Goal: Contribute content

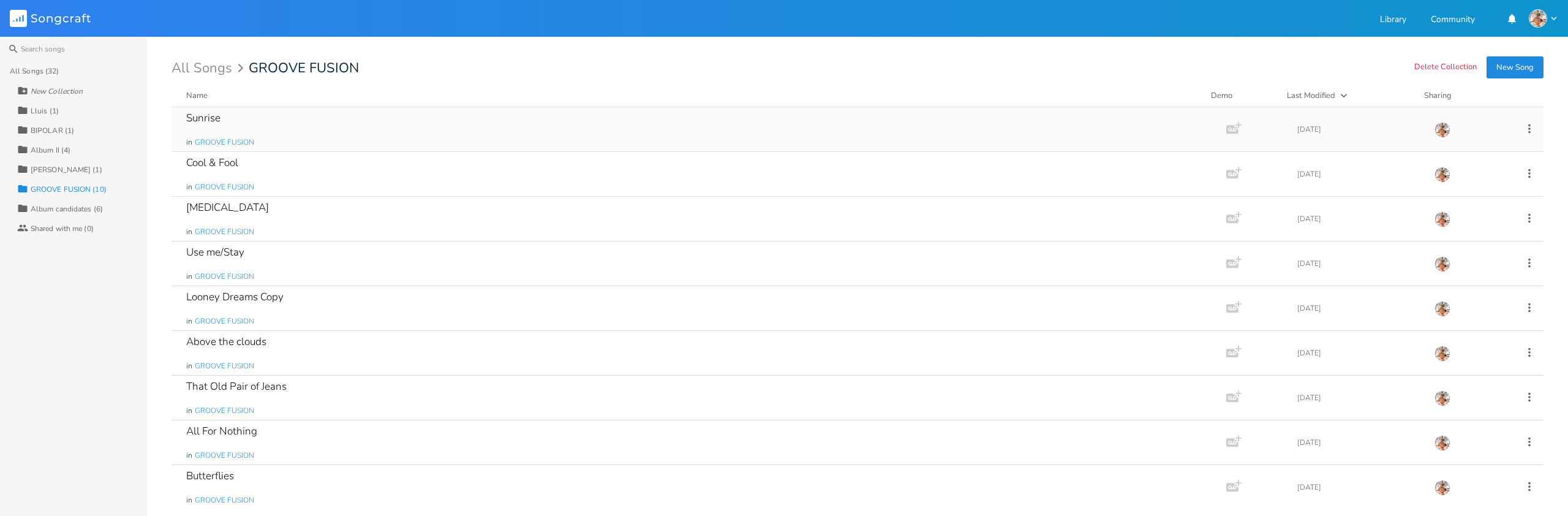
click at [207, 120] on div "Sunrise" at bounding box center [204, 118] width 34 height 10
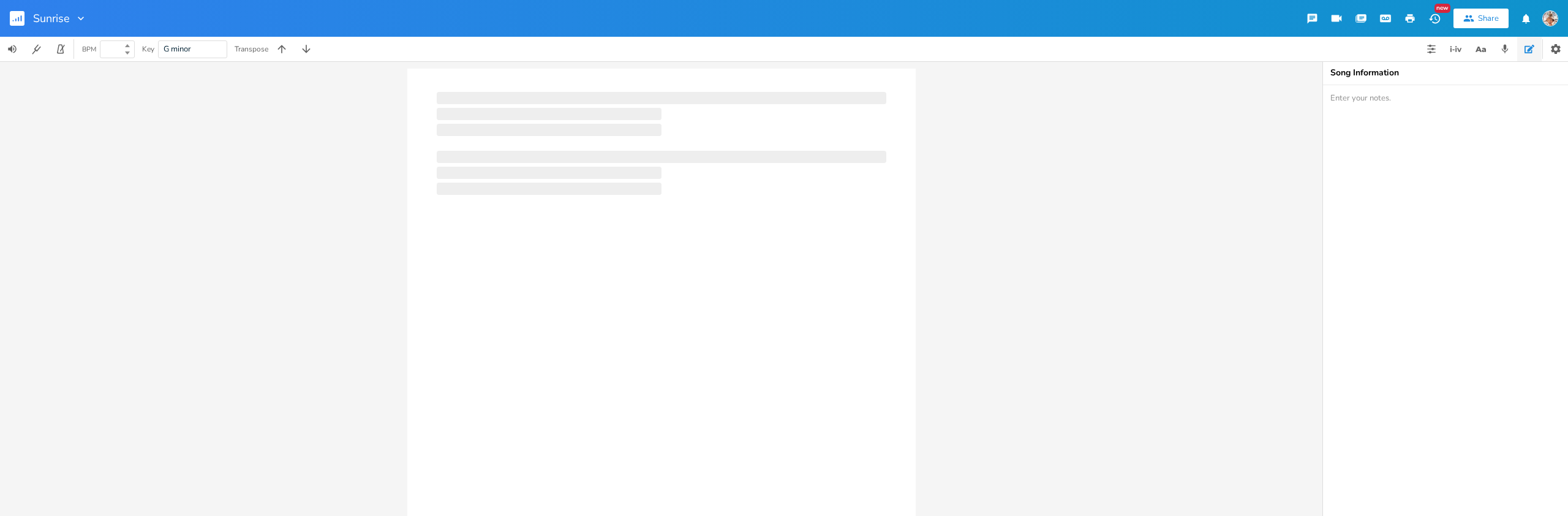
type input "100"
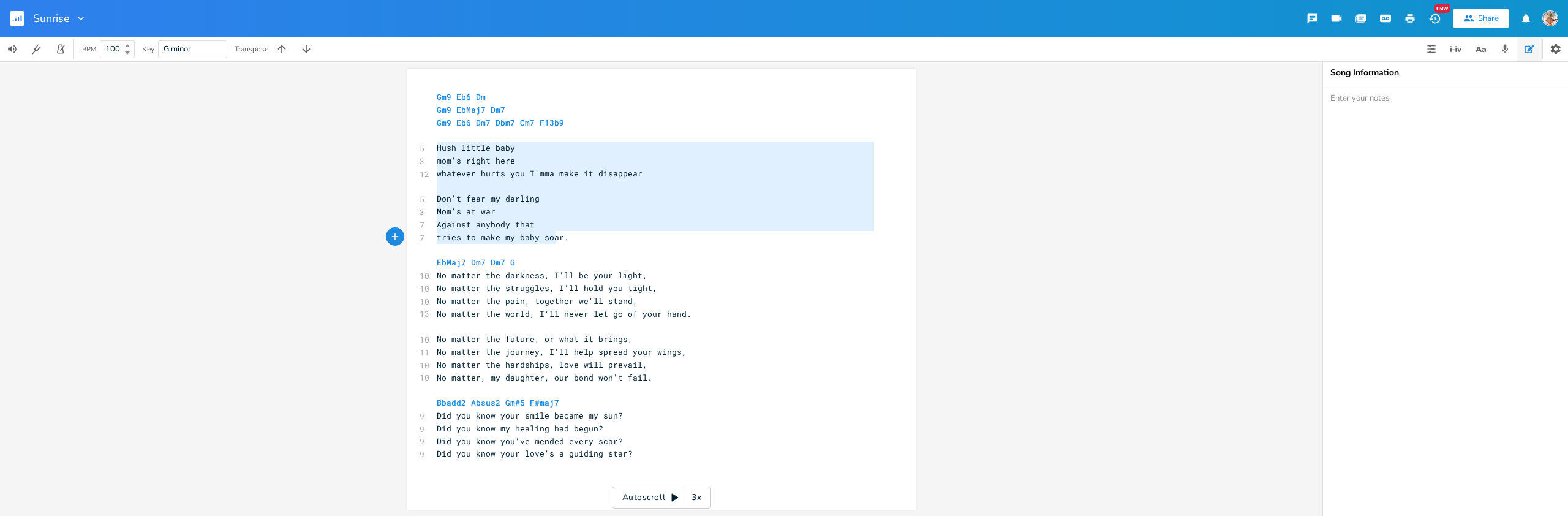
type textarea "Hush little baby mom's right here whatever hurts you I'mma make it disappear Do…"
drag, startPoint x: 433, startPoint y: 148, endPoint x: 570, endPoint y: 238, distance: 163.9
click at [570, 238] on div "Gm9 Eb6 Dm Gm9 EbMaj7 Dm7 Gm9 Eb6 Dm7 Dbm7 Cm7 F13b9 ​ 5 Hush little baby [DEMO…" at bounding box center [656, 282] width 443 height 383
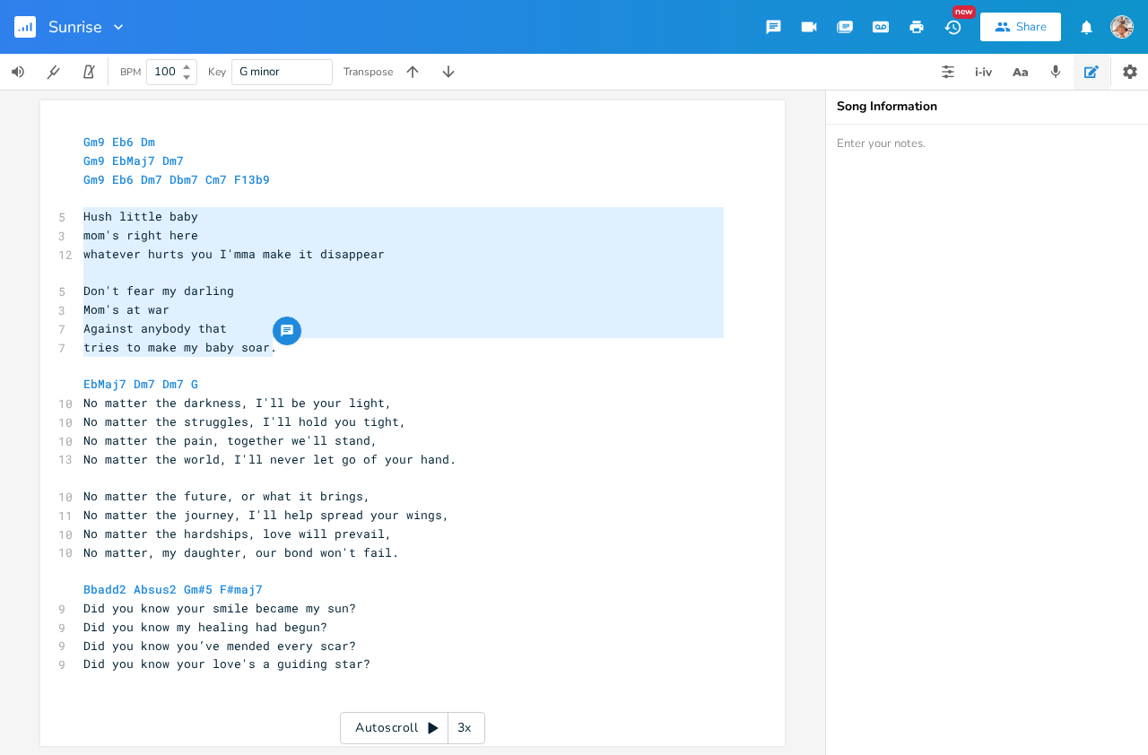
scroll to position [13, 0]
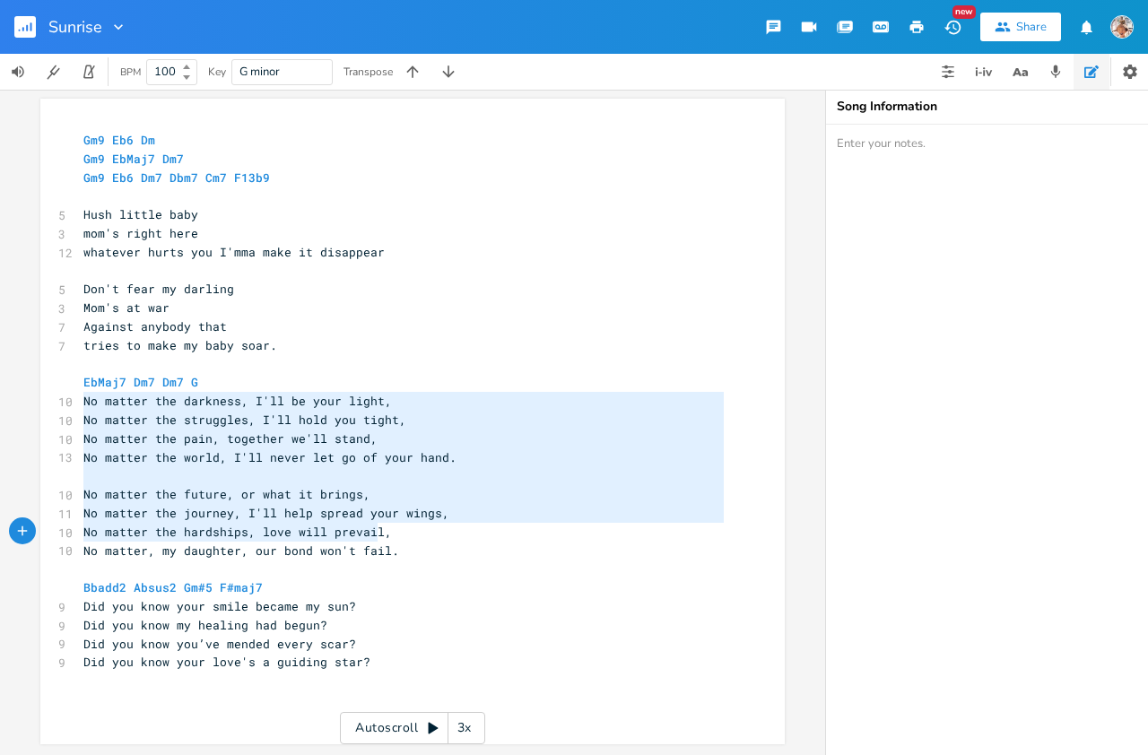
type textarea "No matter the darkness, I'll be your light, No matter the struggles, I'll hold …"
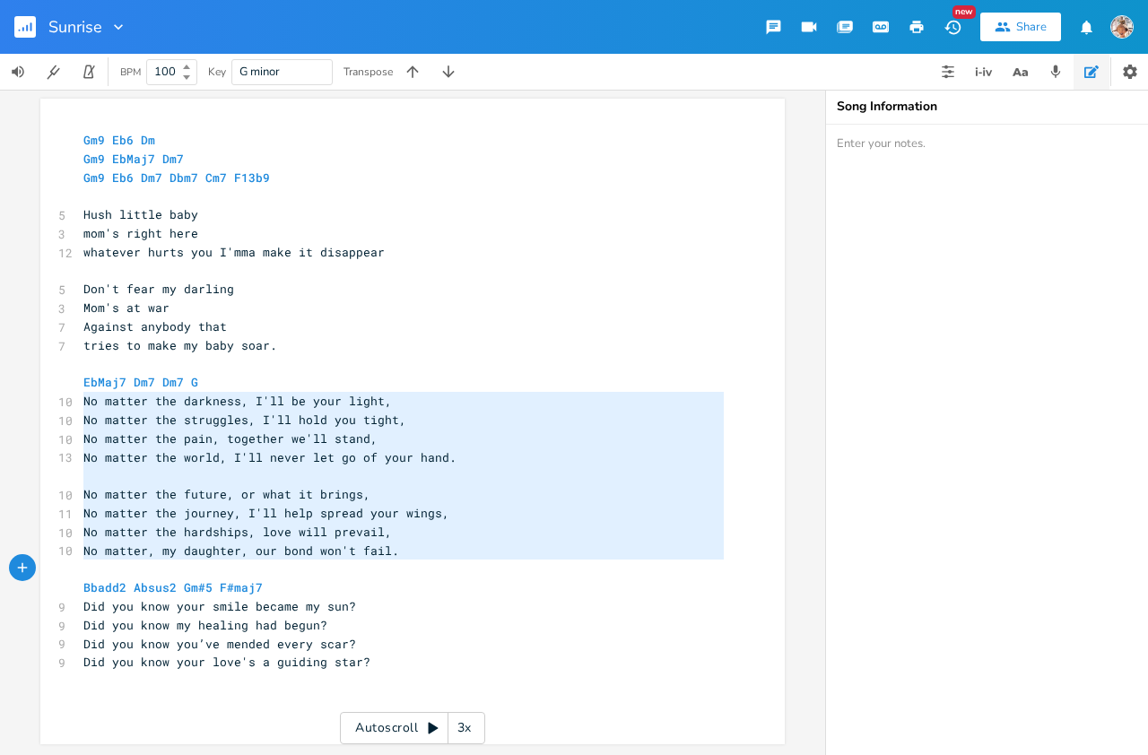
drag, startPoint x: 102, startPoint y: 397, endPoint x: 447, endPoint y: 564, distance: 382.7
click at [448, 565] on div "Gm9 Eb6 Dm Gm9 EbMaj7 Dm7 Gm9 Eb6 Dm7 Dbm7 Cm7 F13b9 ​ 5 Hush little baby [DEMO…" at bounding box center [404, 411] width 648 height 560
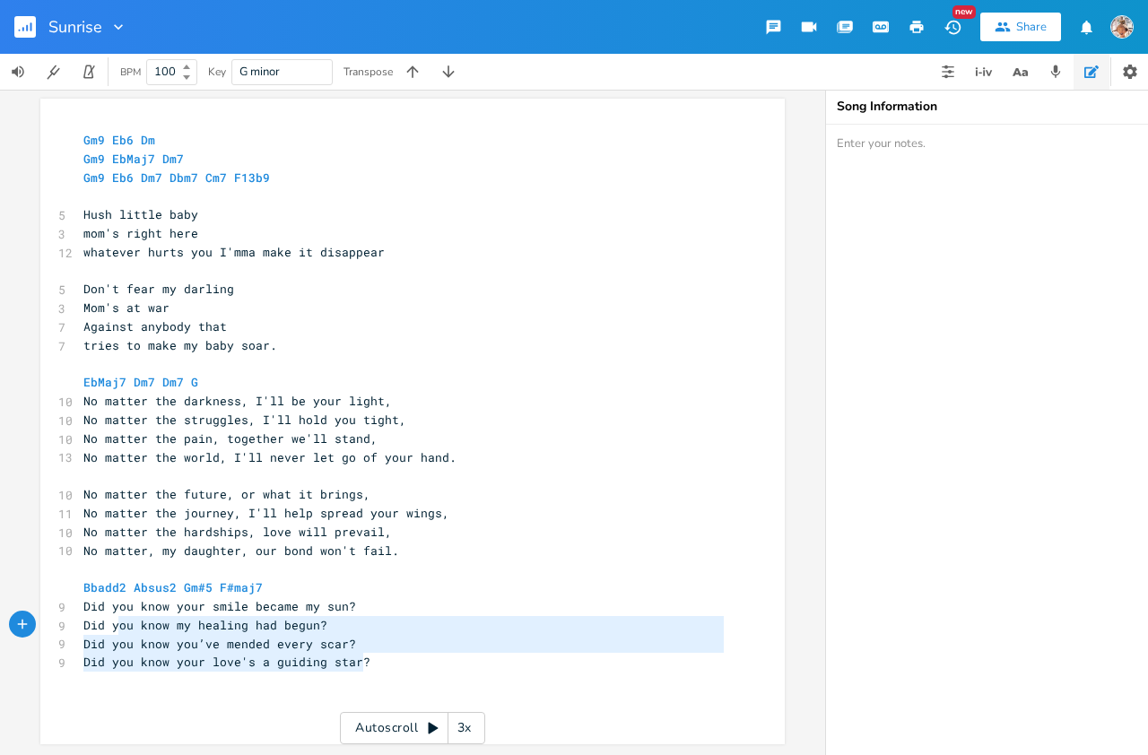
type textarea "Did you know your smile became my sun? Did you know my healing had begun? Did y…"
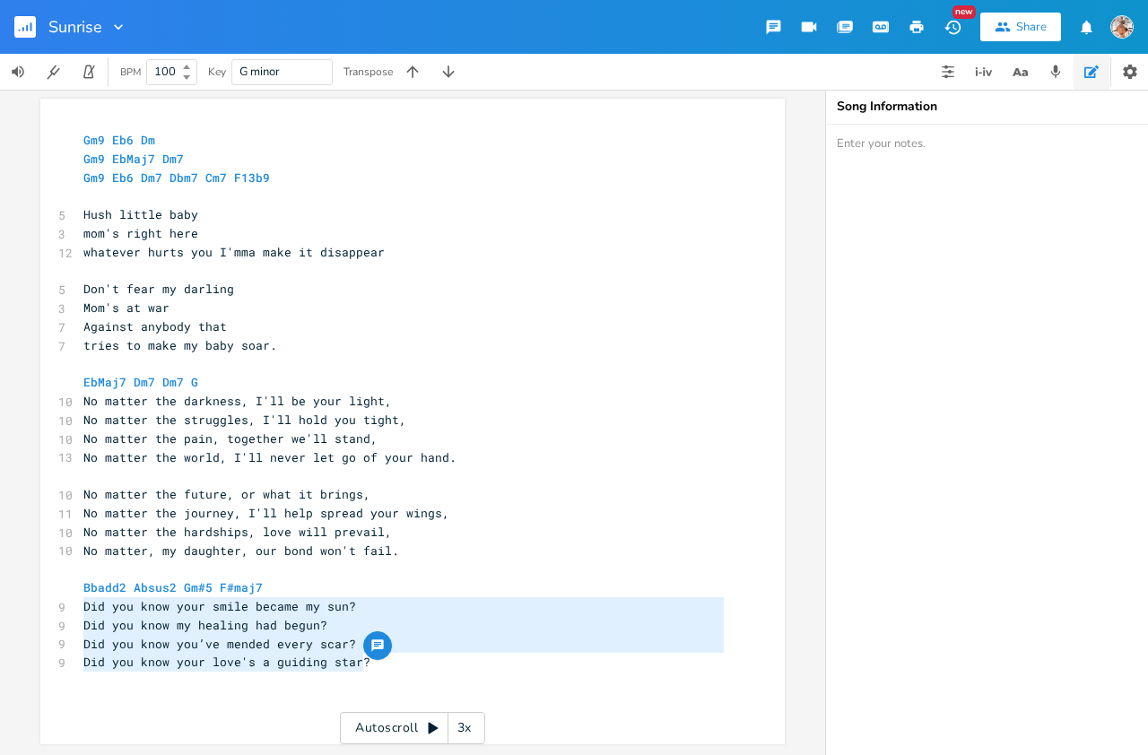
drag, startPoint x: 371, startPoint y: 655, endPoint x: 61, endPoint y: 596, distance: 316.0
click at [61, 596] on div "Did you know your smile became my sun? Did you know my healing had begun? Did y…" at bounding box center [412, 422] width 745 height 646
